Goal: Find contact information: Find contact information

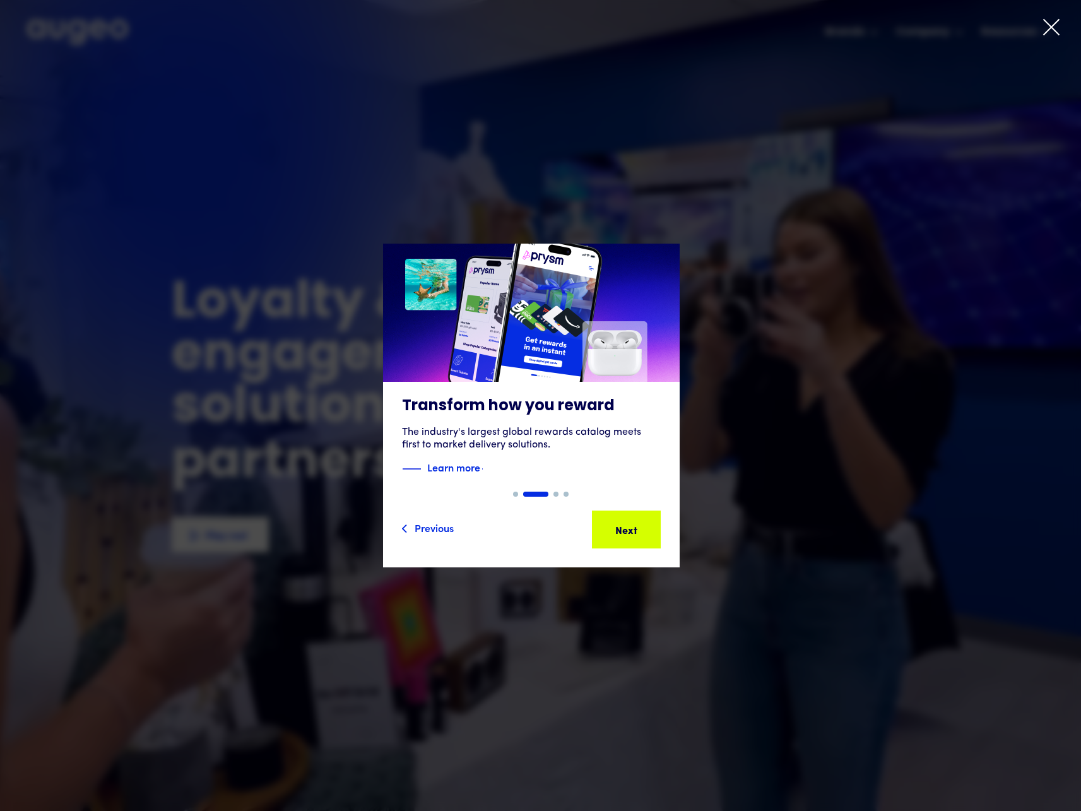
click at [1047, 26] on icon at bounding box center [1051, 27] width 19 height 19
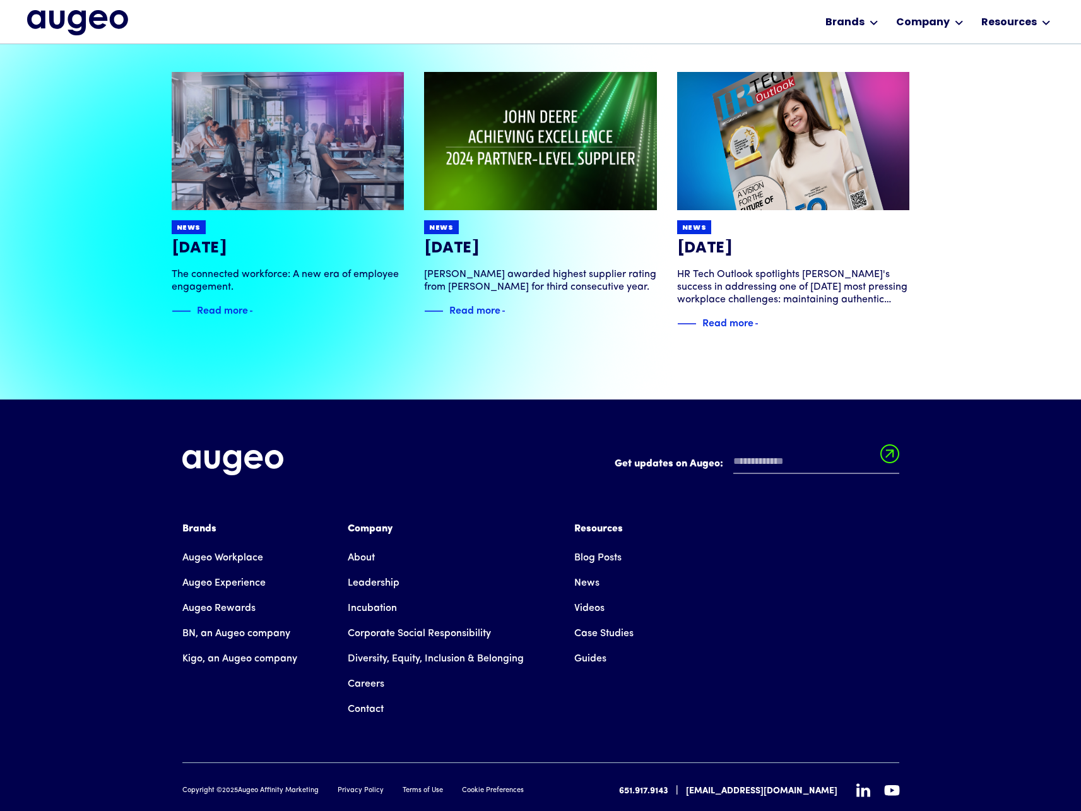
scroll to position [2876, 0]
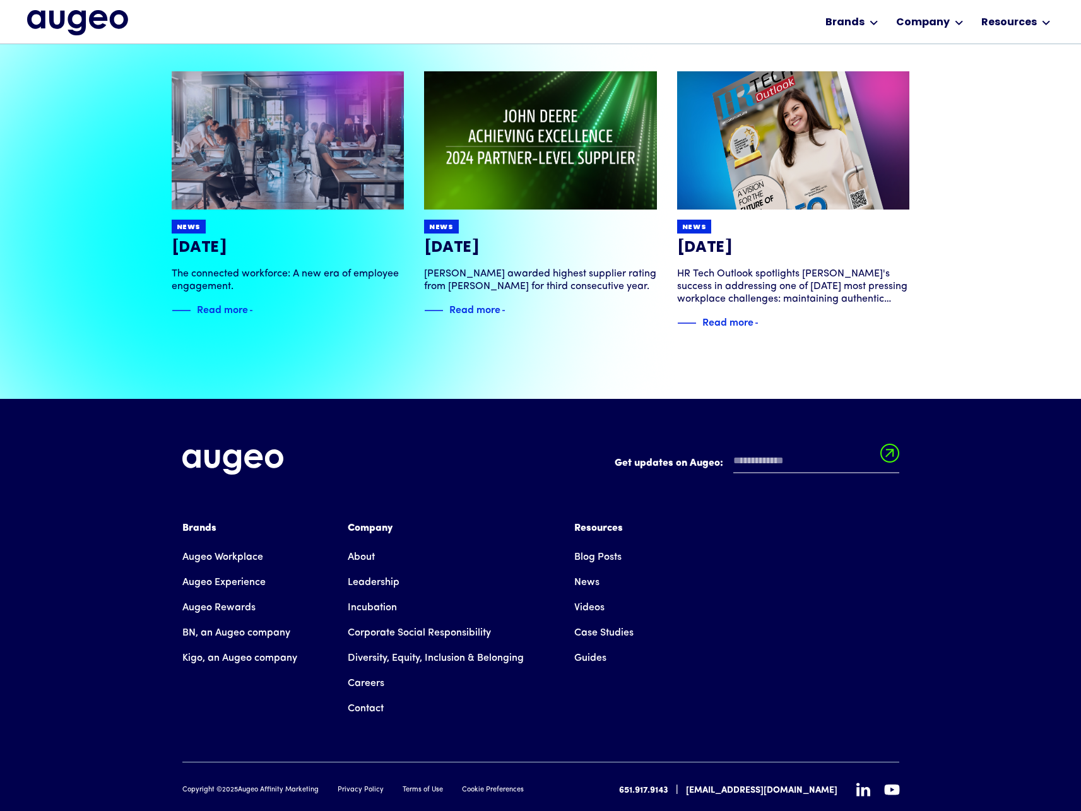
click at [234, 545] on link "Augeo Workplace" at bounding box center [222, 557] width 81 height 25
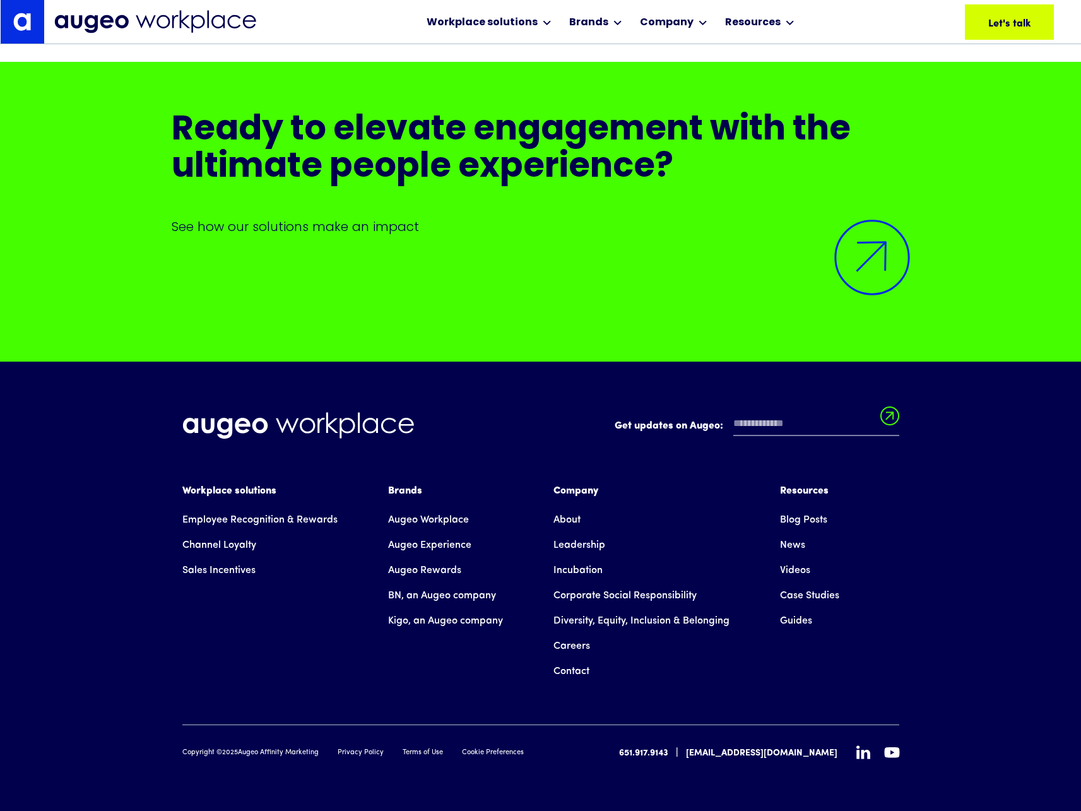
scroll to position [9342, 0]
click at [571, 520] on link "About" at bounding box center [567, 520] width 27 height 25
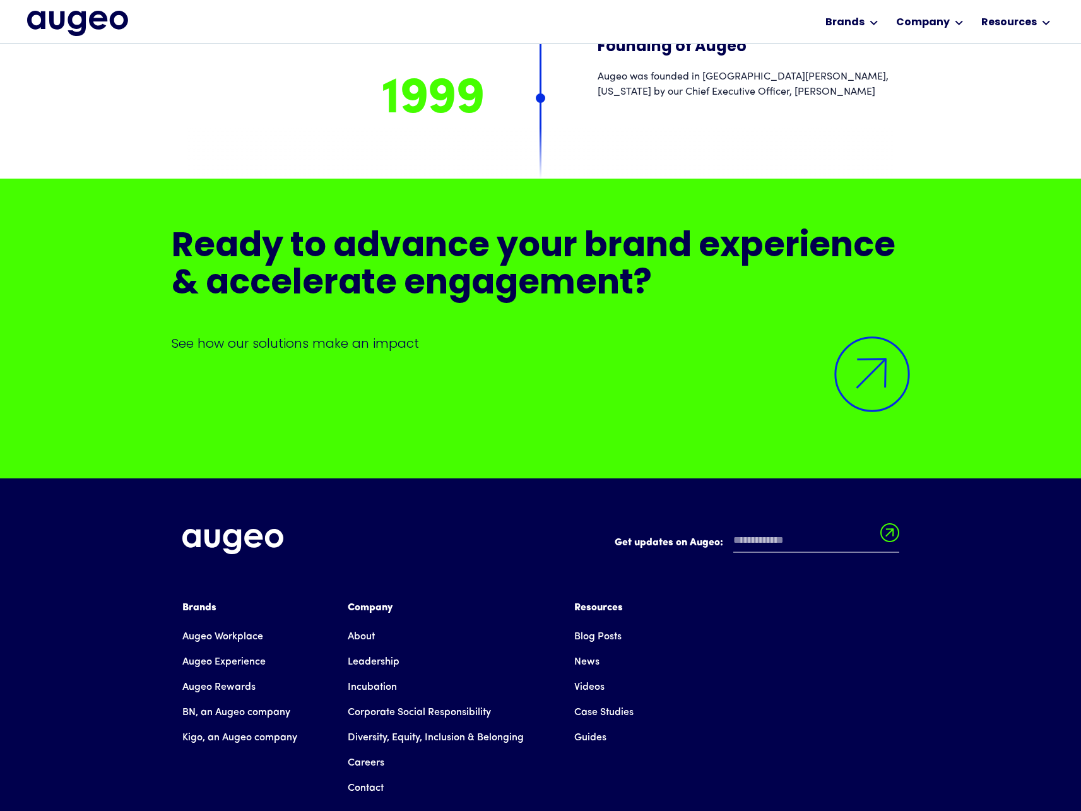
scroll to position [11585, 0]
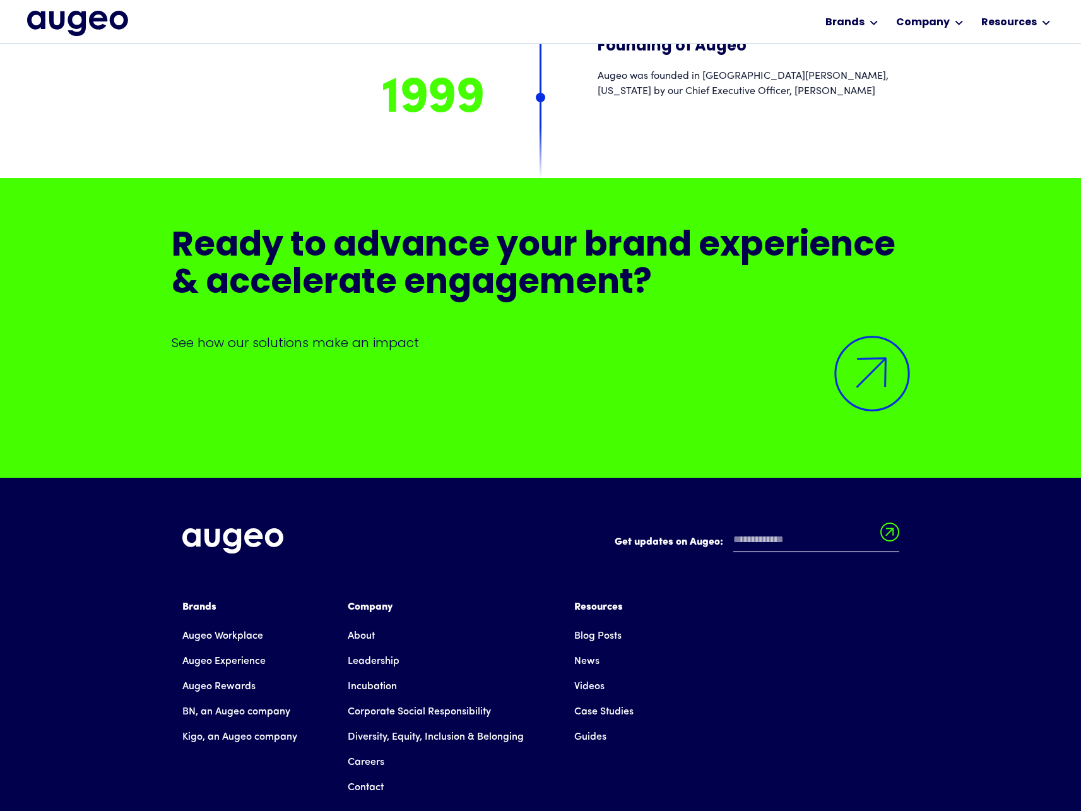
click at [366, 775] on link "Contact" at bounding box center [366, 787] width 36 height 25
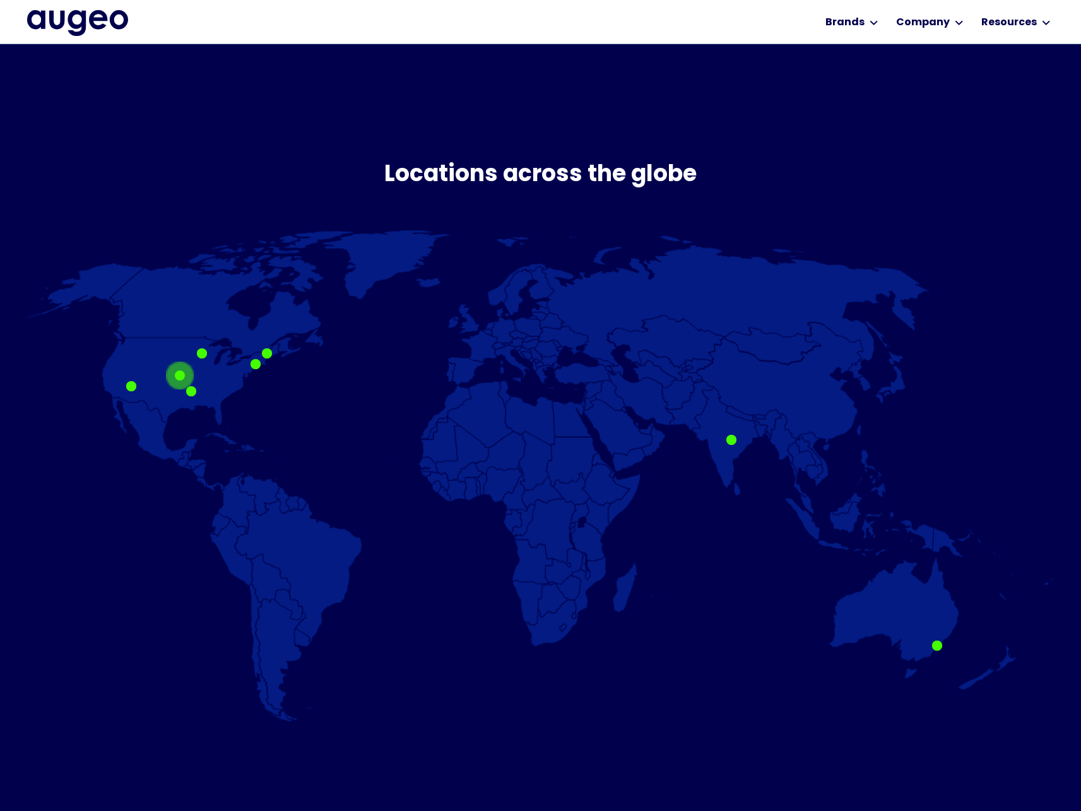
scroll to position [655, 0]
click at [181, 376] on div at bounding box center [180, 375] width 10 height 10
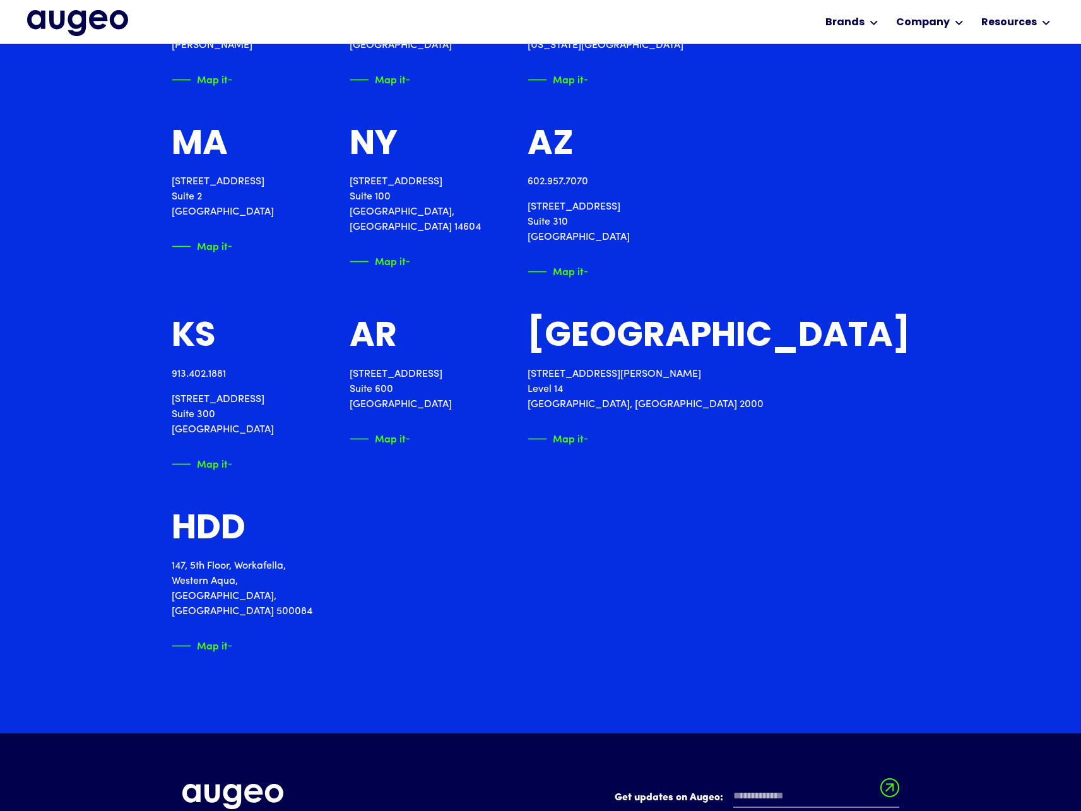
scroll to position [1687, 0]
drag, startPoint x: 172, startPoint y: 398, endPoint x: 258, endPoint y: 399, distance: 85.9
click at [270, 372] on div "913.402.1881" at bounding box center [223, 373] width 102 height 15
drag, startPoint x: 172, startPoint y: 398, endPoint x: 271, endPoint y: 397, distance: 98.5
copy p "7309 W 80th Street"
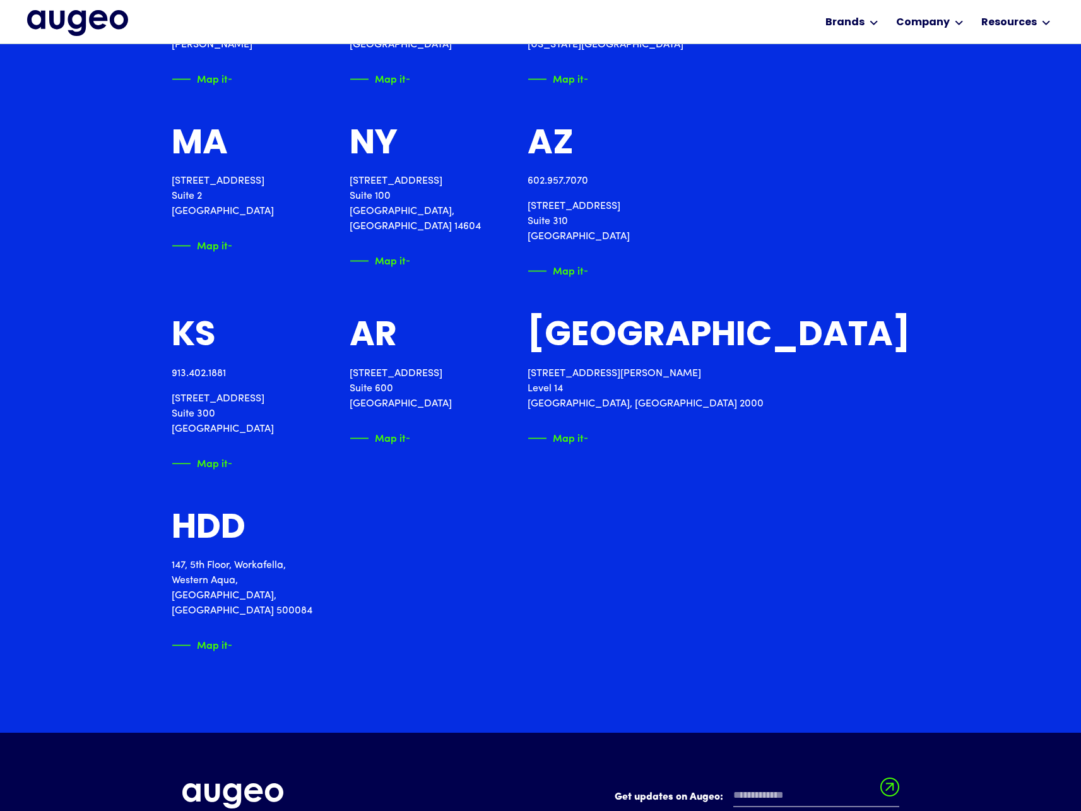
click at [266, 429] on p "7309 W 80th Street Suite 300 Overland Park, KS 66204" at bounding box center [223, 413] width 102 height 45
click at [267, 429] on p "7309 W 80th Street Suite 300 Overland Park, KS 66204" at bounding box center [223, 413] width 102 height 45
drag, startPoint x: 259, startPoint y: 432, endPoint x: 286, endPoint y: 431, distance: 26.5
copy p "66204"
